Goal: Task Accomplishment & Management: Manage account settings

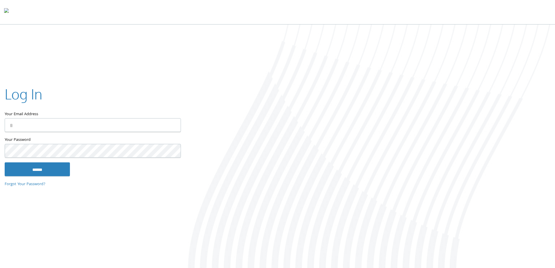
type input "**********"
click at [50, 168] on input "******" at bounding box center [37, 169] width 65 height 14
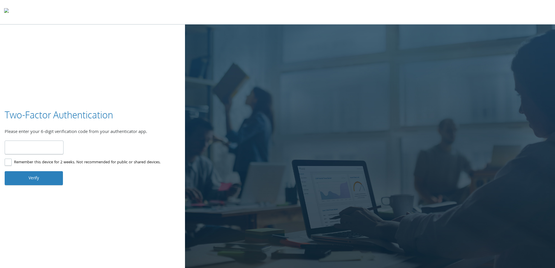
type input "******"
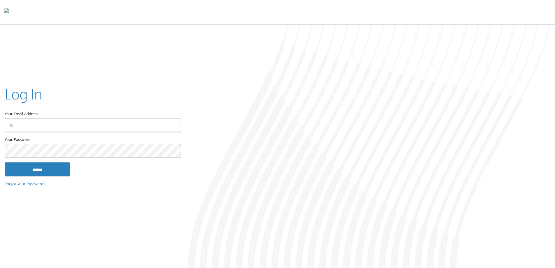
type input "**********"
